Goal: Check status

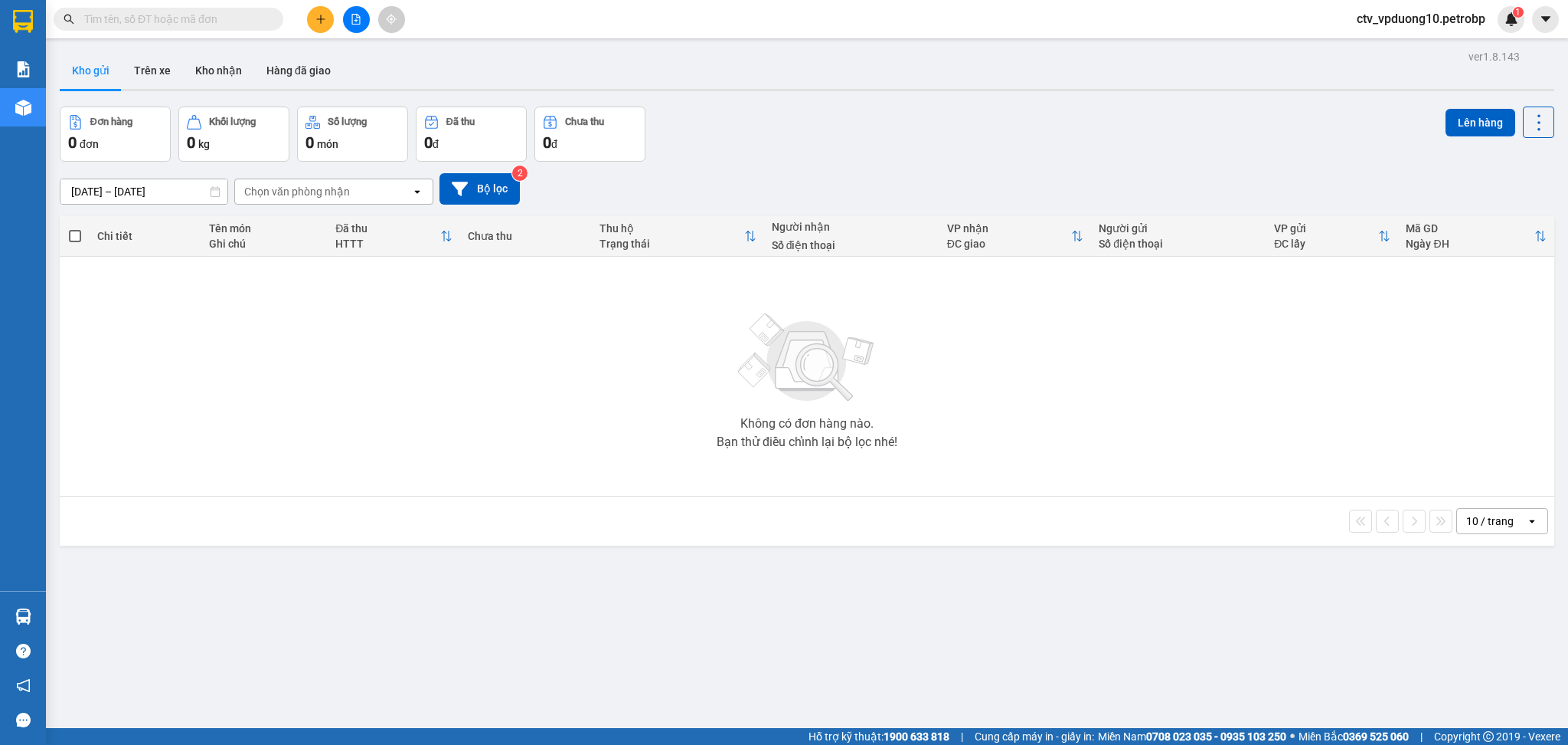
click at [55, 605] on div "ver 1.8.143 Kho gửi Trên xe Kho nhận Hàng đã giao Đơn hàng 0 đơn Khối lượng 0 k…" at bounding box center [807, 418] width 1507 height 745
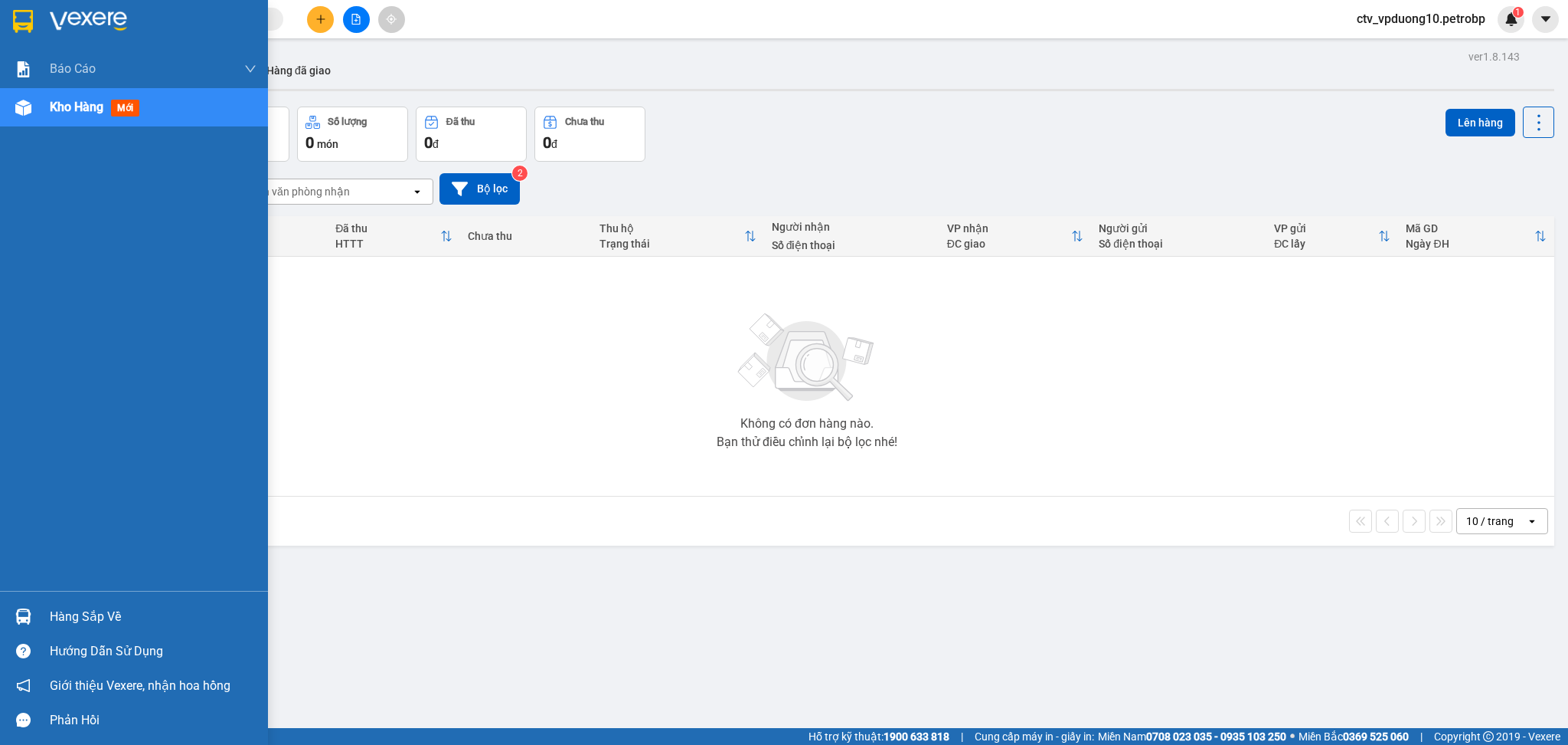
click at [34, 615] on div at bounding box center [24, 616] width 27 height 27
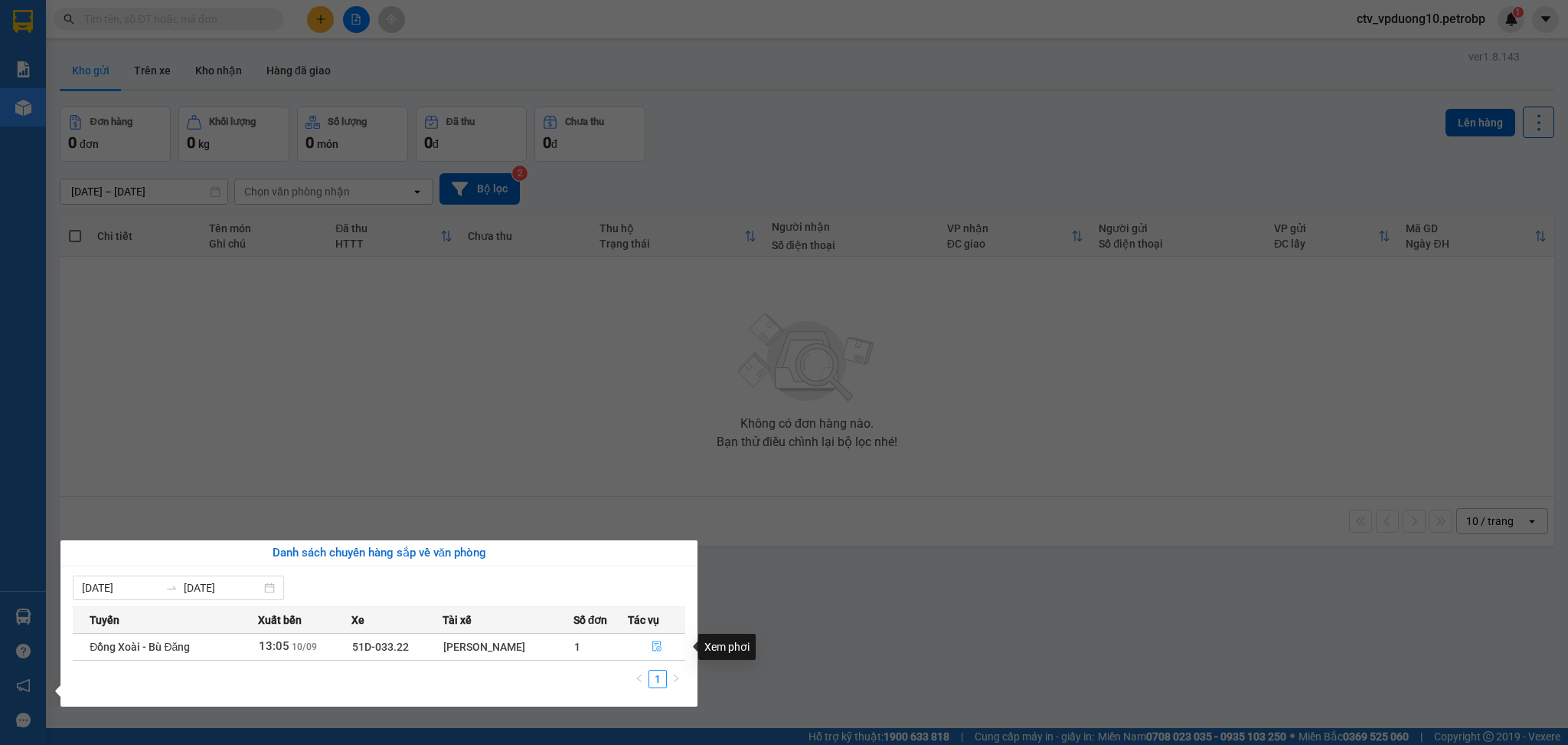
click at [657, 645] on icon "file-done" at bounding box center [657, 646] width 11 height 11
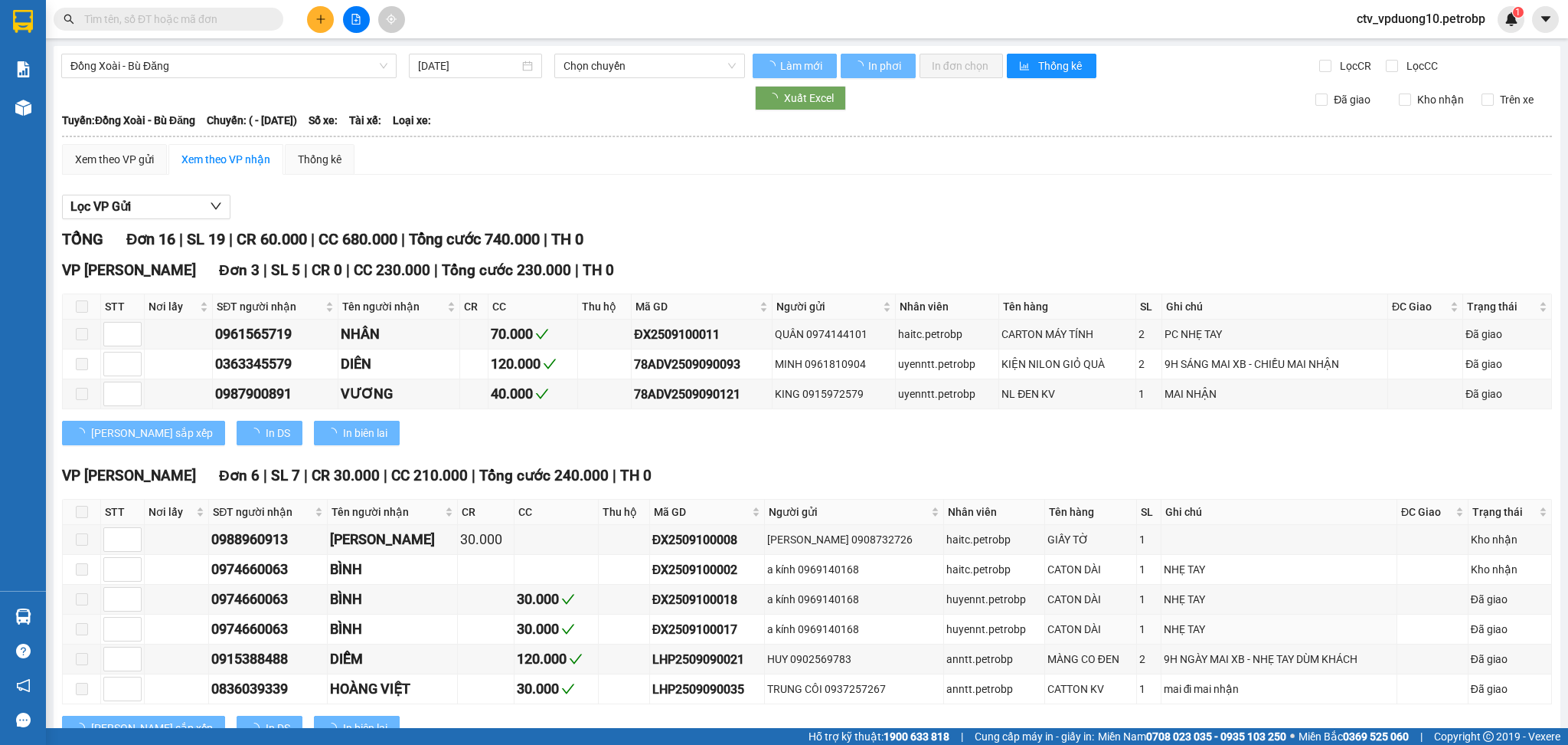
type input "10/09/2025"
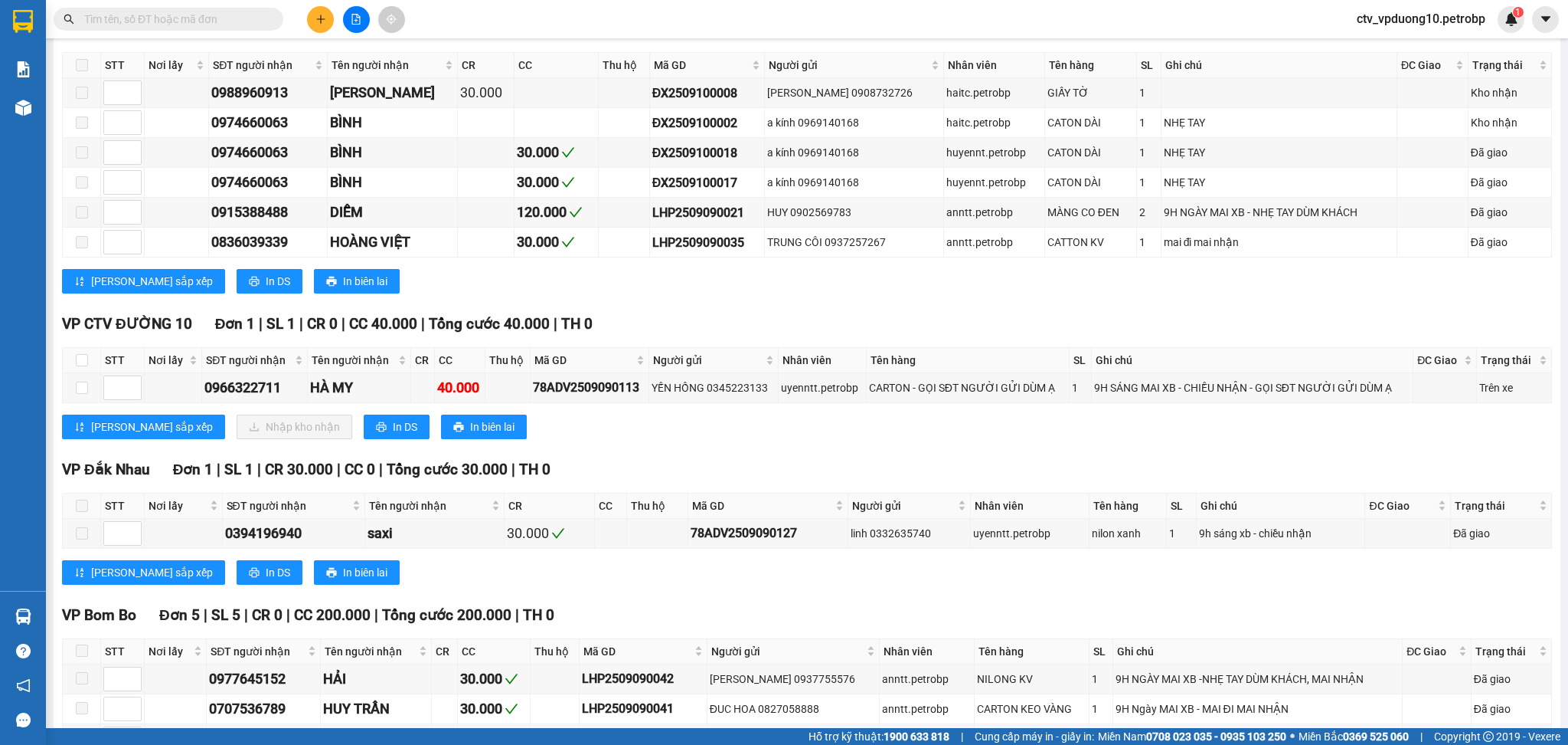
scroll to position [445, 0]
